Goal: Task Accomplishment & Management: Complete application form

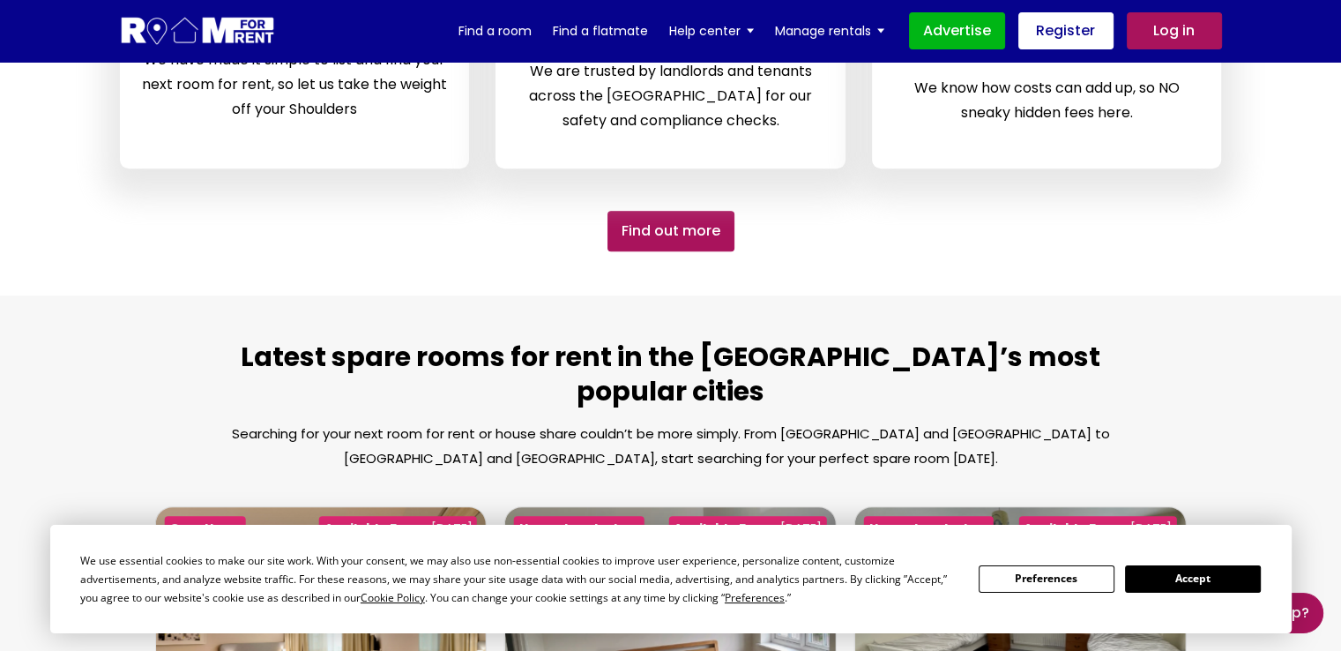
scroll to position [1146, 0]
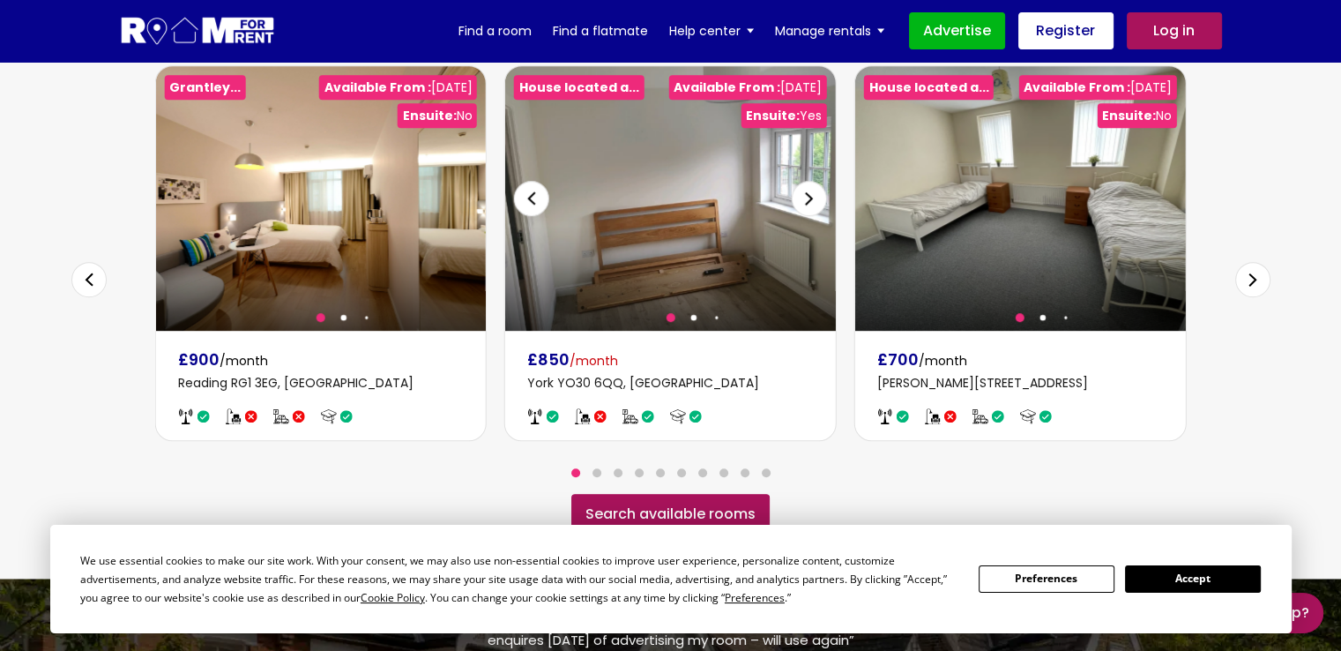
click at [815, 181] on div "Next slide" at bounding box center [809, 198] width 35 height 35
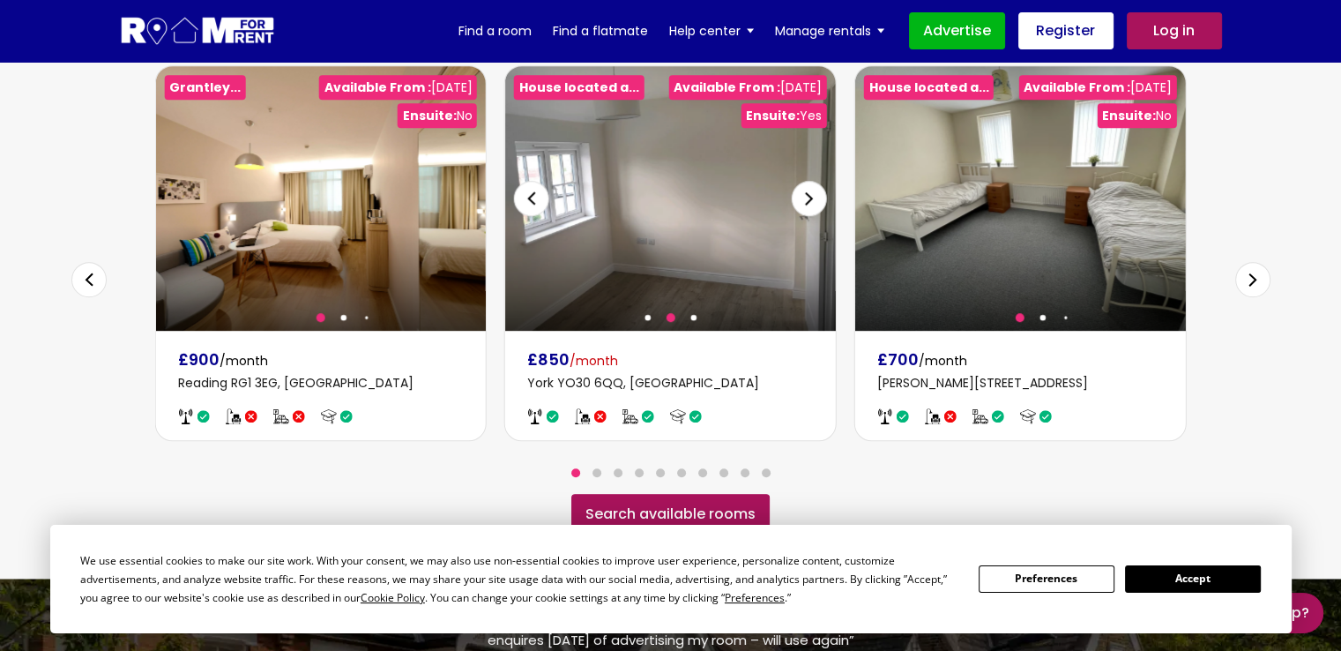
click at [815, 181] on div "Next slide" at bounding box center [809, 198] width 35 height 35
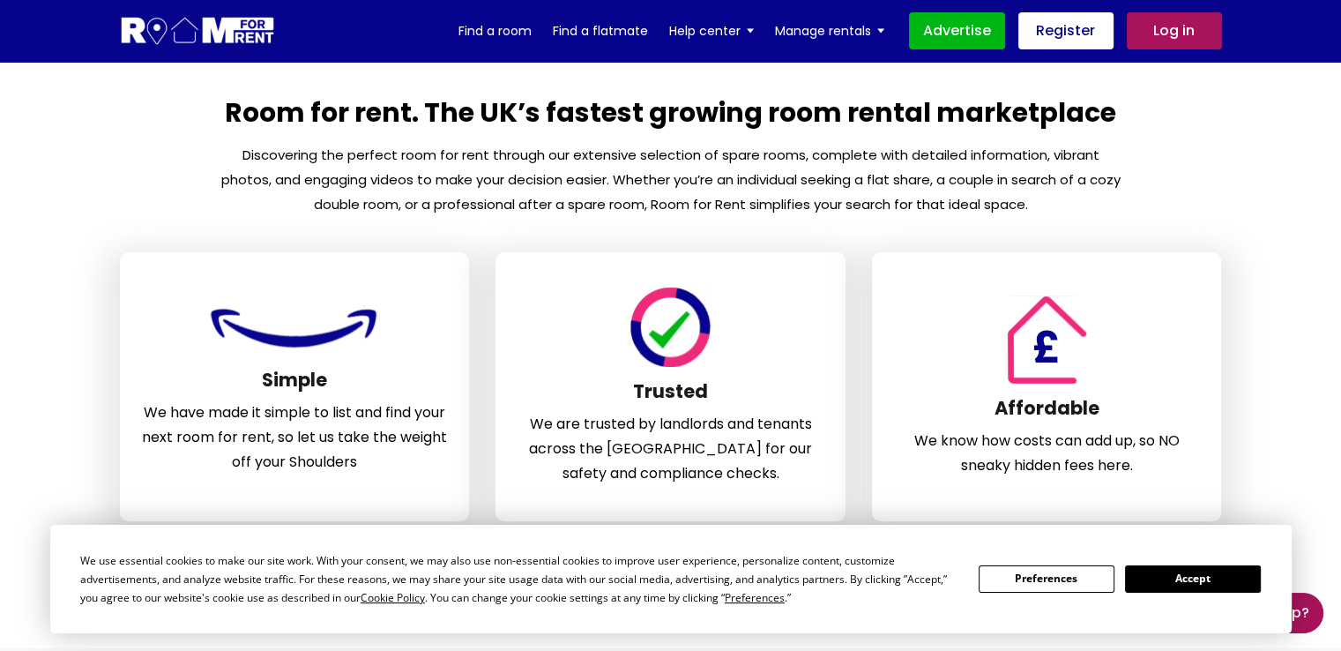
scroll to position [0, 0]
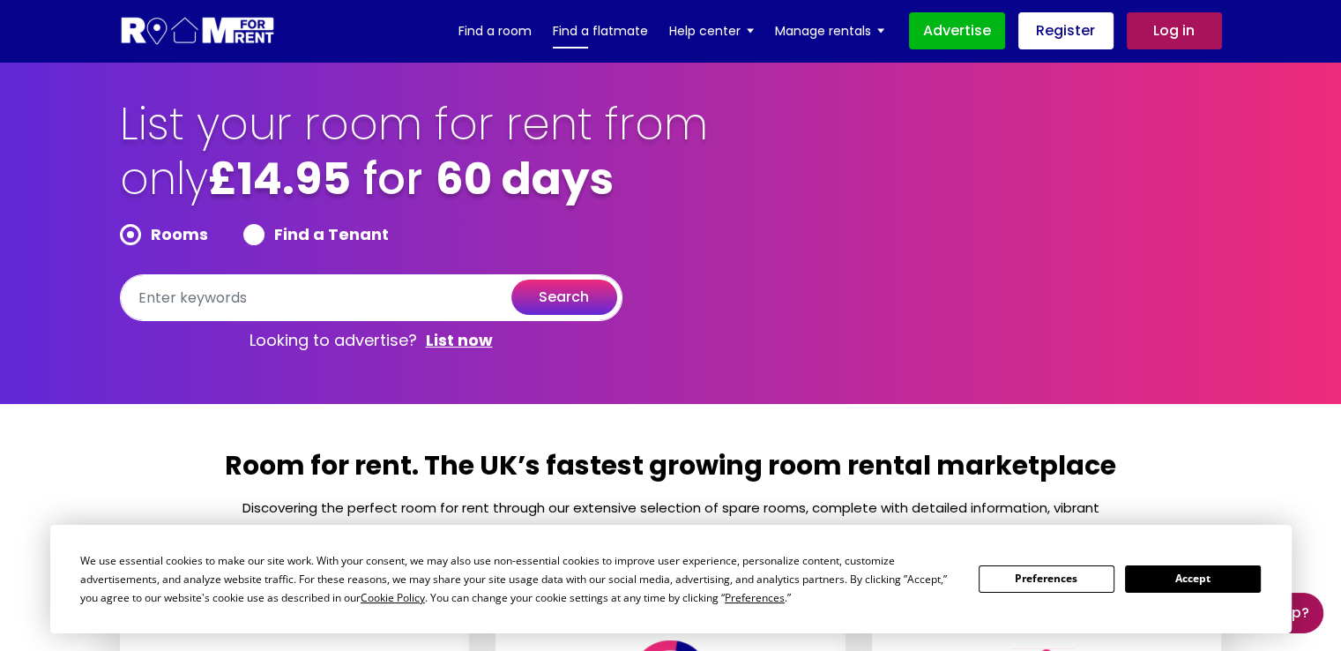
click at [593, 33] on link "Find a flatmate" at bounding box center [600, 31] width 95 height 26
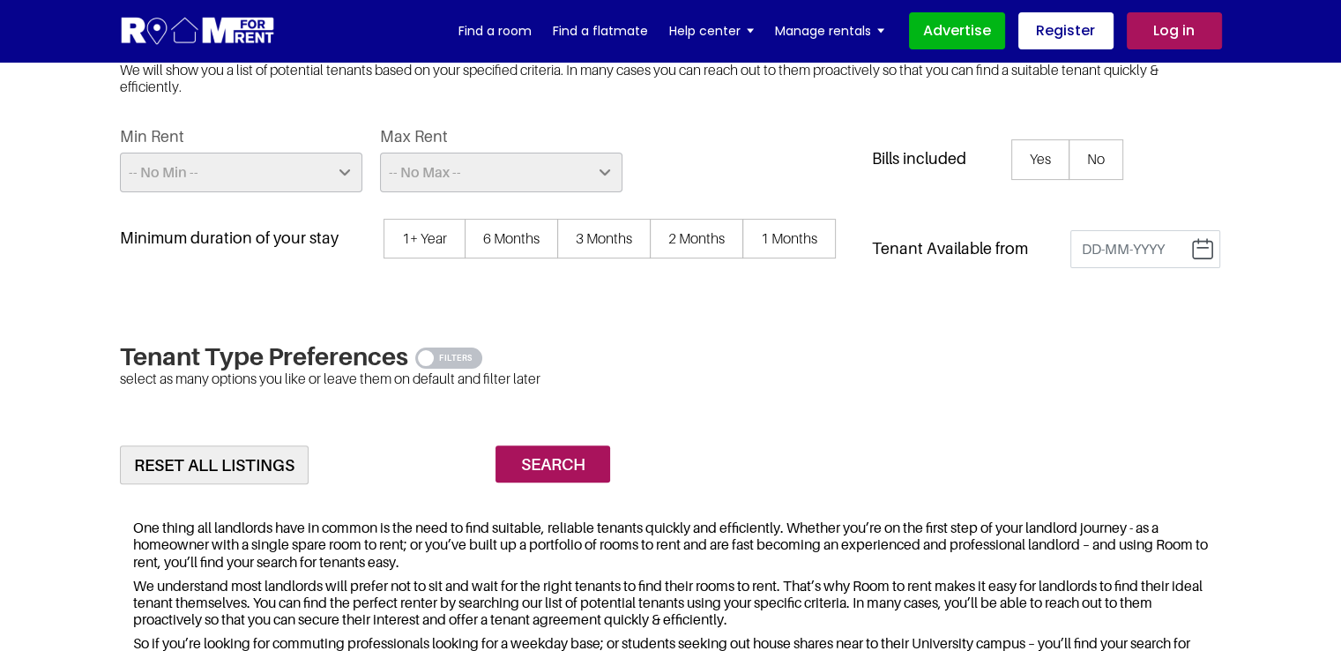
scroll to position [369, 0]
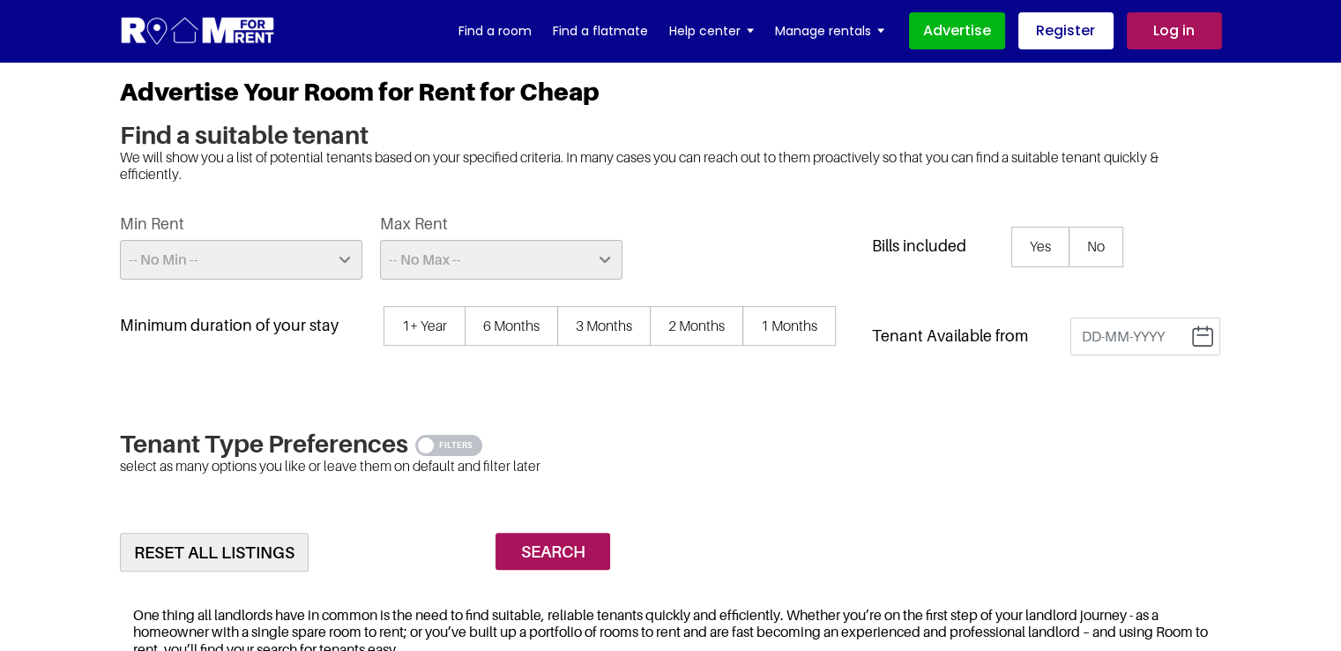
click at [256, 263] on select "-- No Min -- £25 £50 £75 £100 £125 £150 £175 £200 £225 £250 £275 £300 £325 £350…" at bounding box center [241, 260] width 243 height 40
select select "100"
click at [120, 240] on select "-- No Min -- £25 £50 £75 £100 £125 £150 £175 £200 £225 £250 £275 £300 £325 £350…" at bounding box center [241, 260] width 243 height 40
click at [402, 255] on select "-- No Max -- £50 £75 £100 £125 £150 £175 £200 £225 £250 £275 £300 £325 £350 £37…" at bounding box center [501, 260] width 243 height 40
select select "200"
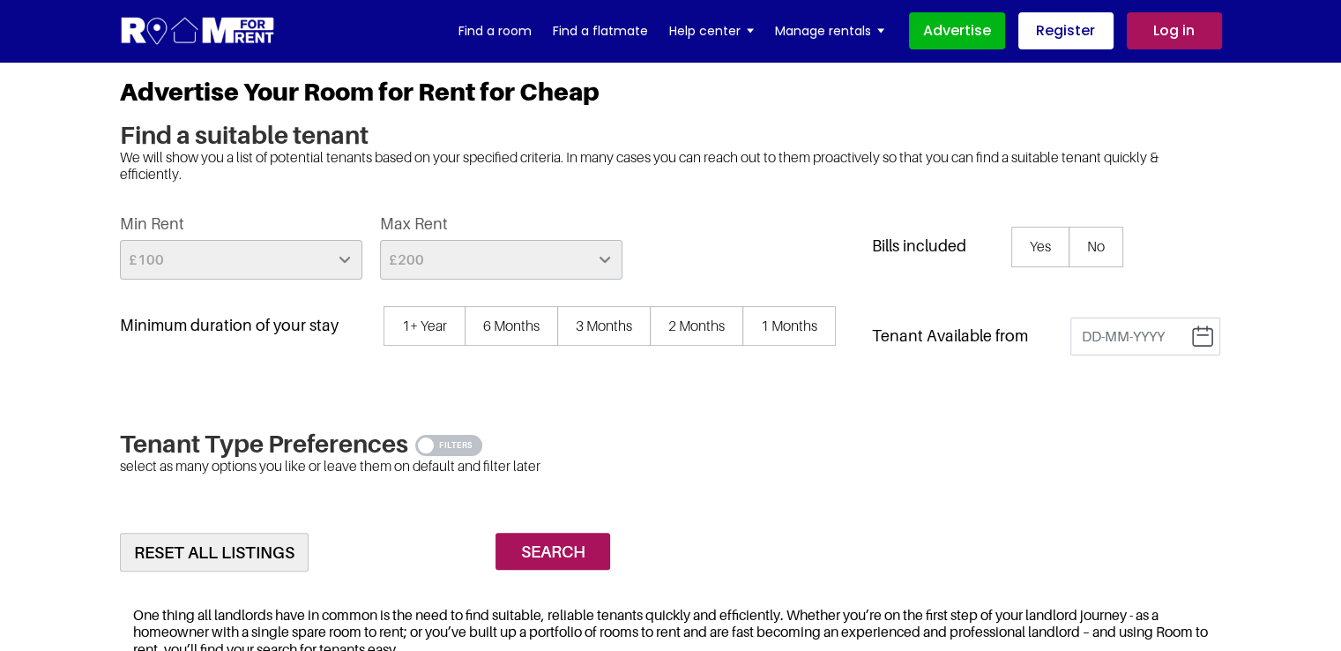
click at [380, 240] on select "-- No Max -- £50 £75 £100 £125 £150 £175 £200 £225 £250 £275 £300 £325 £350 £37…" at bounding box center [501, 260] width 243 height 40
click at [509, 319] on span "6 Months" at bounding box center [511, 326] width 93 height 41
click at [0, 0] on input "6 Months" at bounding box center [0, 0] width 0 height 0
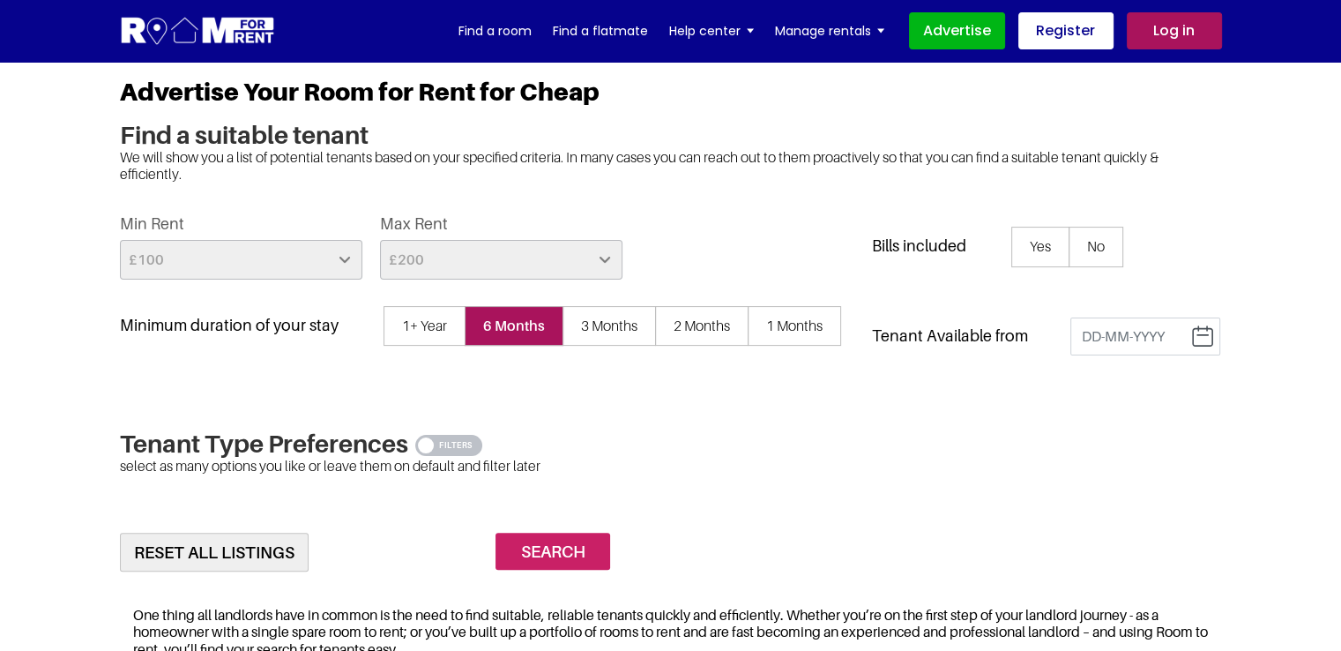
click at [573, 556] on input "Search" at bounding box center [553, 552] width 115 height 38
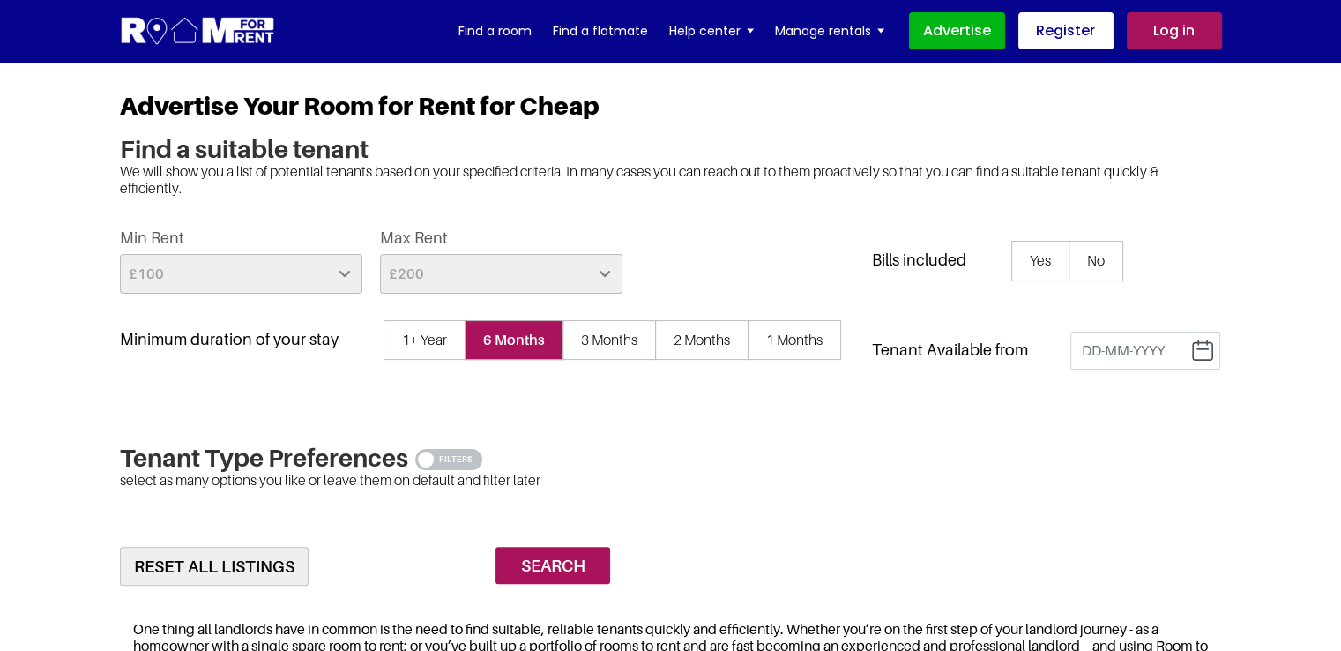
scroll to position [353, 0]
